Goal: Task Accomplishment & Management: Use online tool/utility

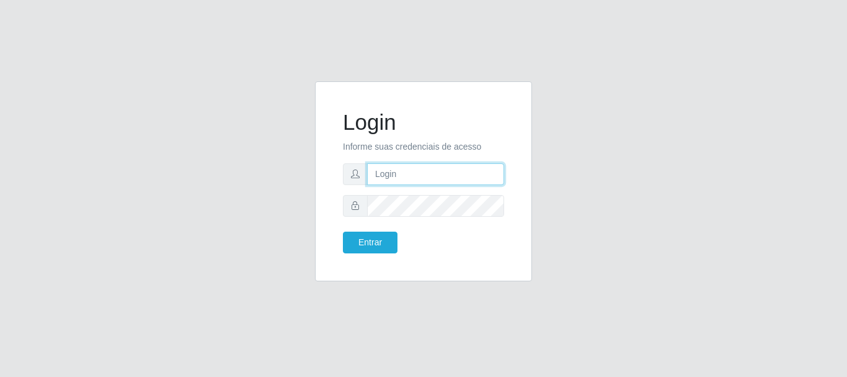
click at [459, 171] on input "text" at bounding box center [435, 174] width 137 height 22
type input "[EMAIL_ADDRESS][DOMAIN_NAME]"
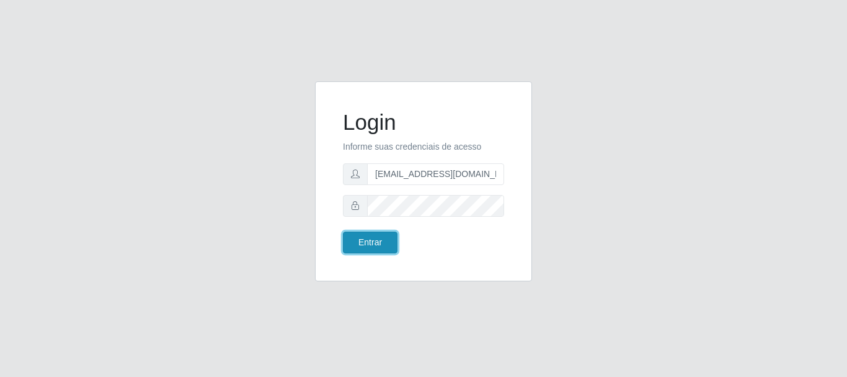
click at [367, 241] on button "Entrar" at bounding box center [370, 242] width 55 height 22
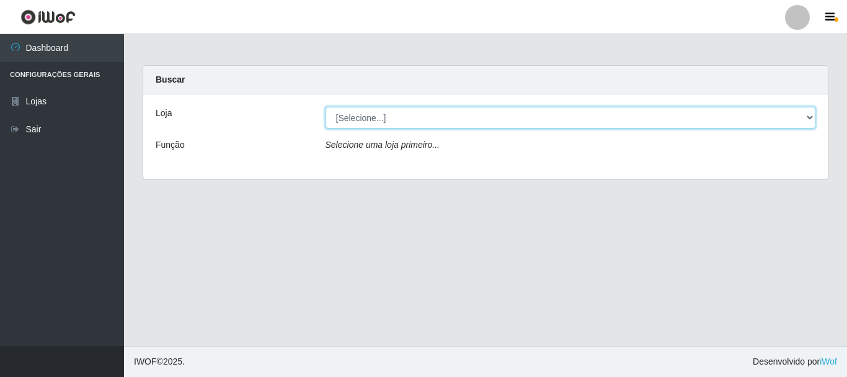
click at [326, 107] on select "[Selecione...] Super Show - [PERSON_NAME]" at bounding box center [571, 118] width 491 height 22
select select "120"
click option "Super Show - [PERSON_NAME]" at bounding box center [0, 0] width 0 height 0
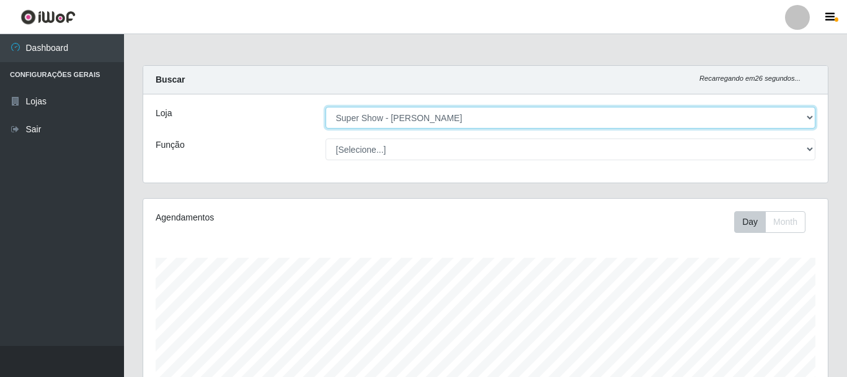
scroll to position [282, 0]
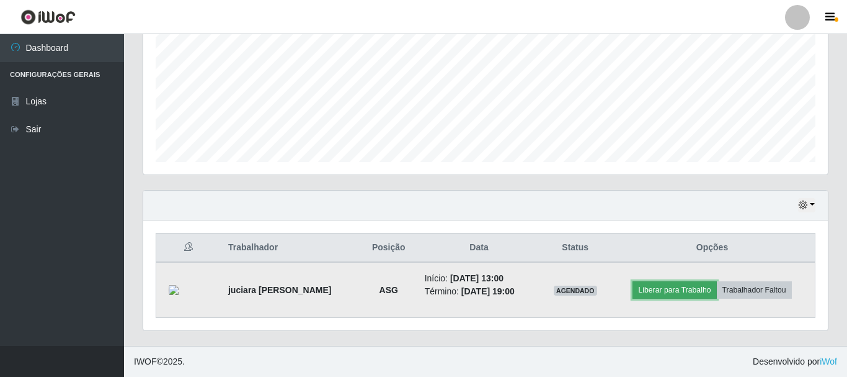
click at [680, 293] on button "Liberar para Trabalho" at bounding box center [675, 289] width 84 height 17
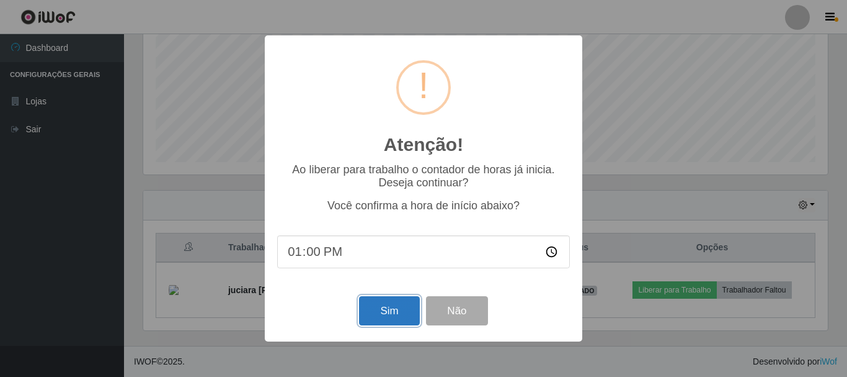
click at [399, 307] on button "Sim" at bounding box center [389, 310] width 60 height 29
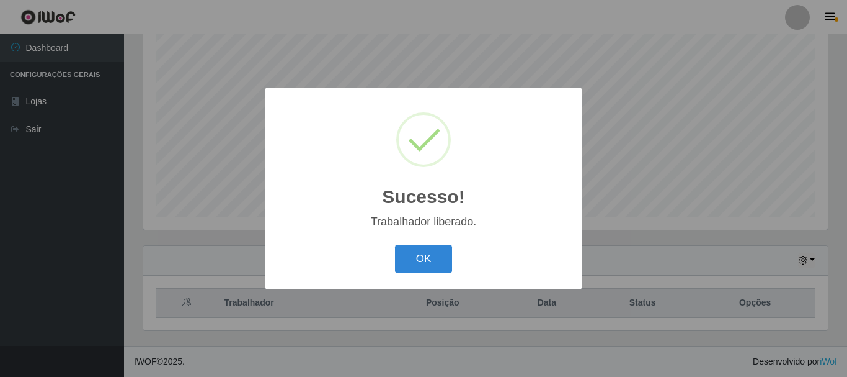
scroll to position [226, 0]
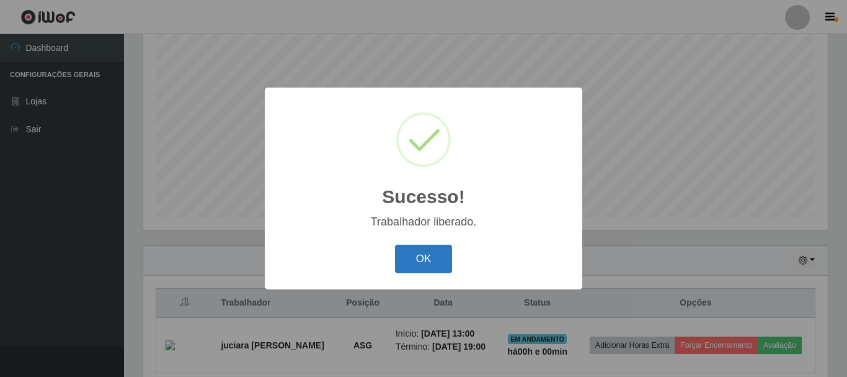
click at [422, 265] on button "OK" at bounding box center [424, 258] width 58 height 29
